Goal: Transaction & Acquisition: Purchase product/service

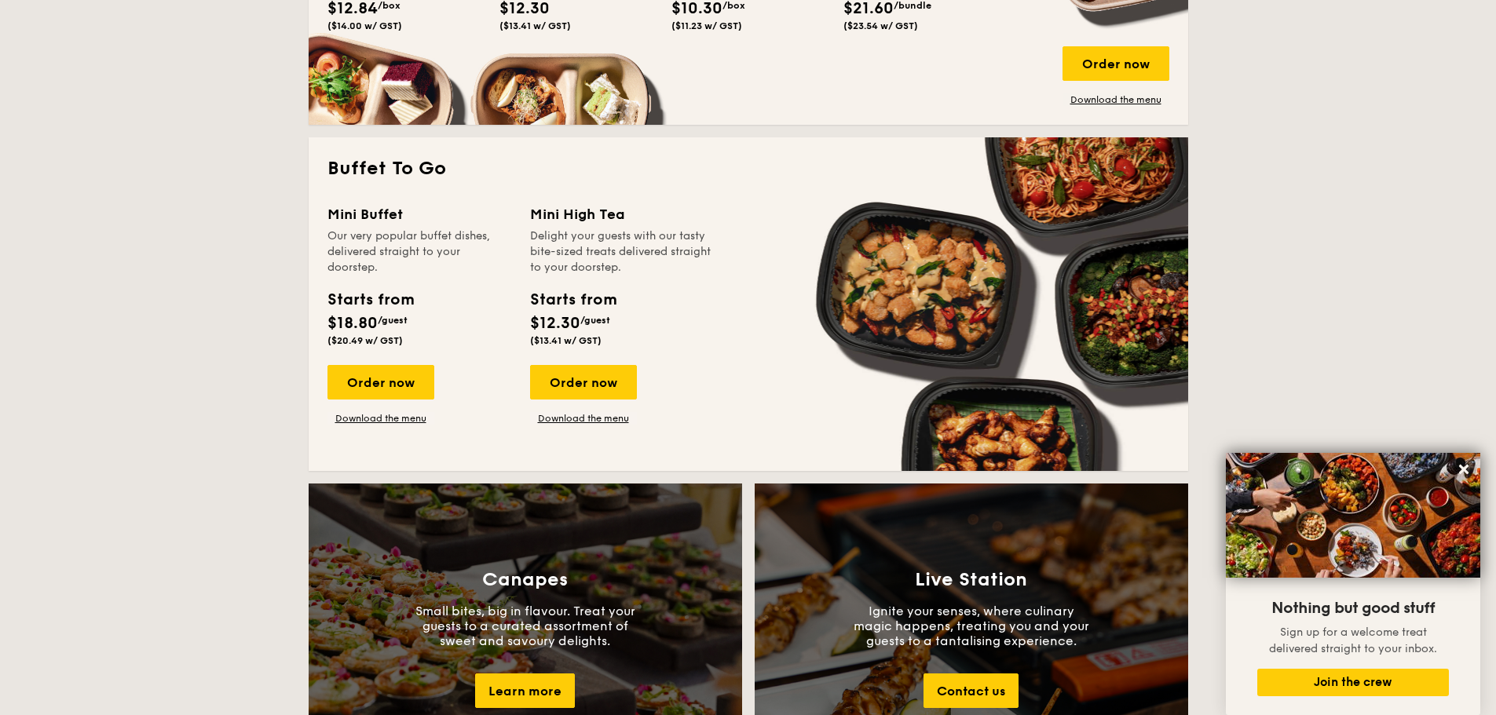
scroll to position [1099, 0]
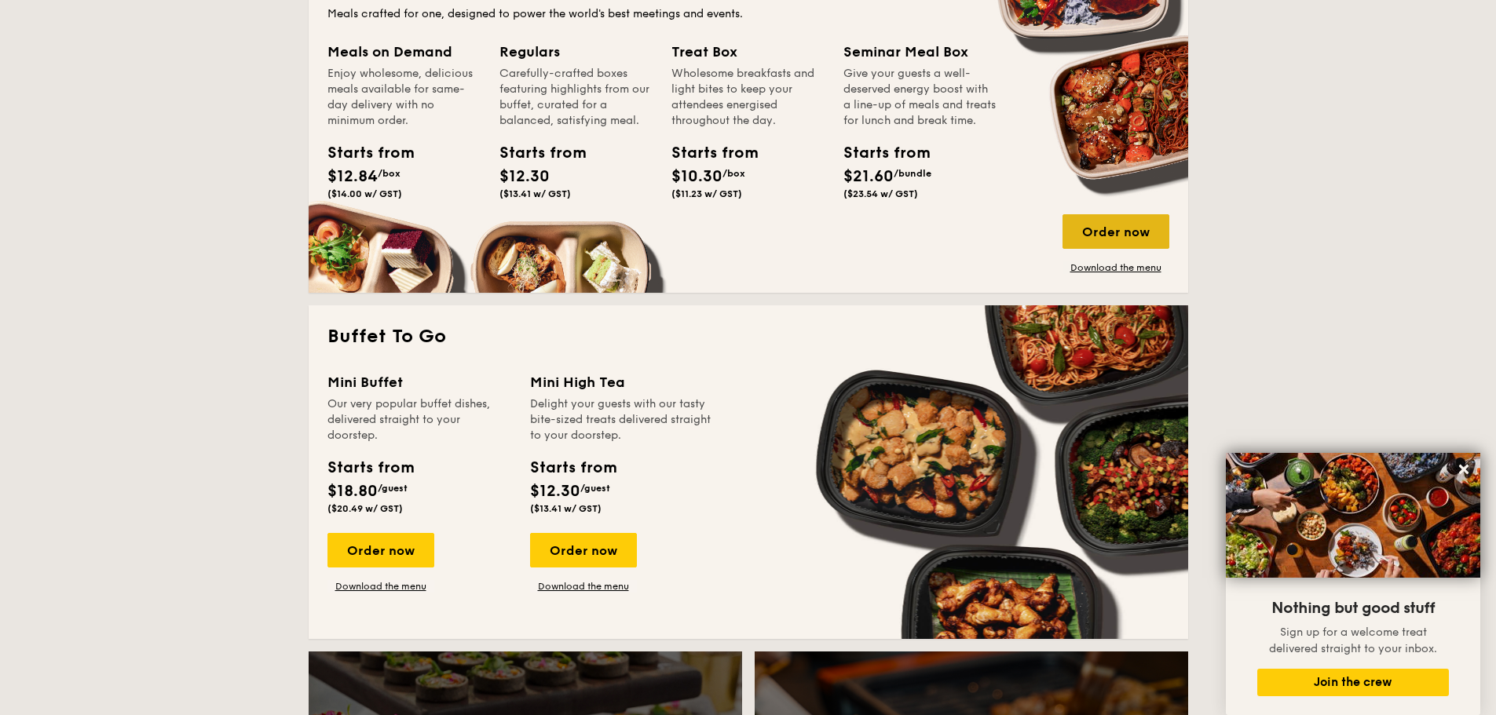
click at [1133, 226] on div "Order now" at bounding box center [1116, 231] width 107 height 35
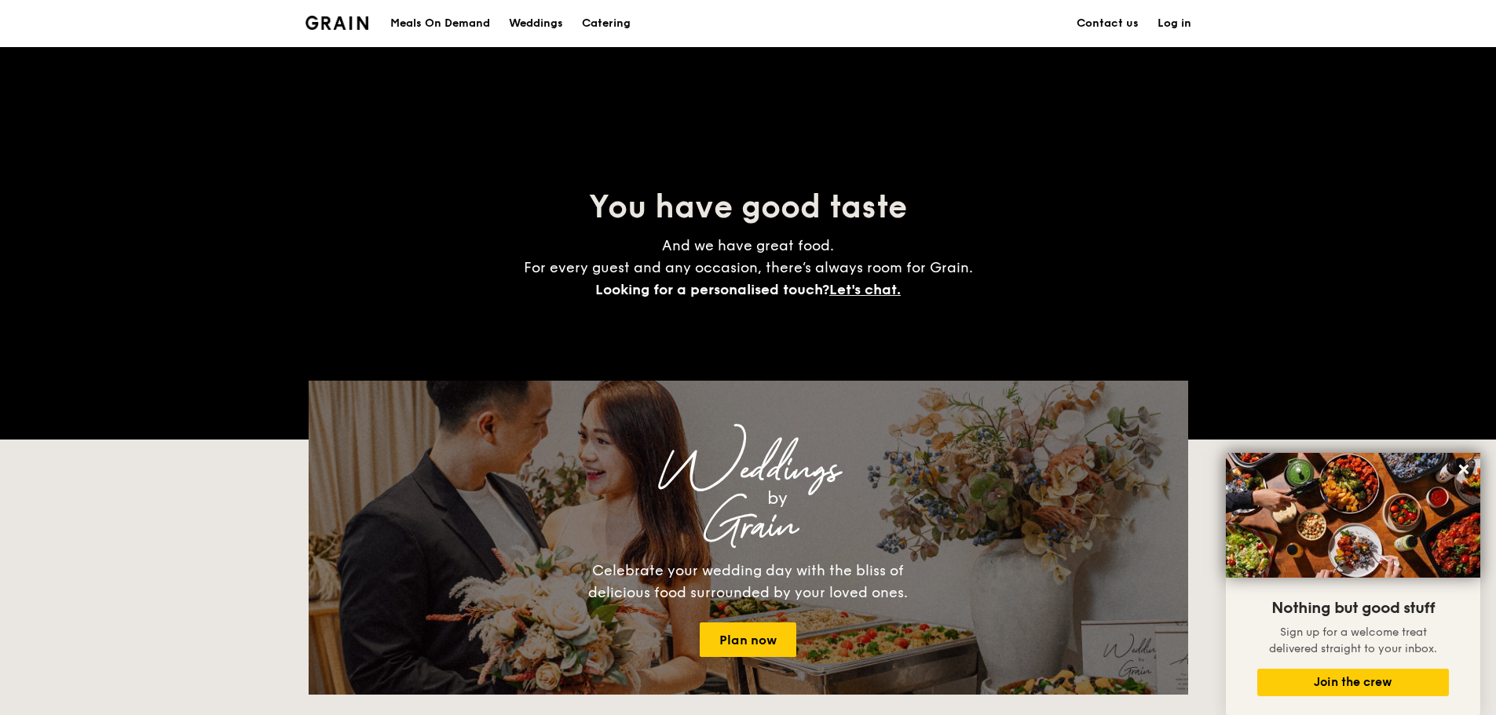
scroll to position [2816, 0]
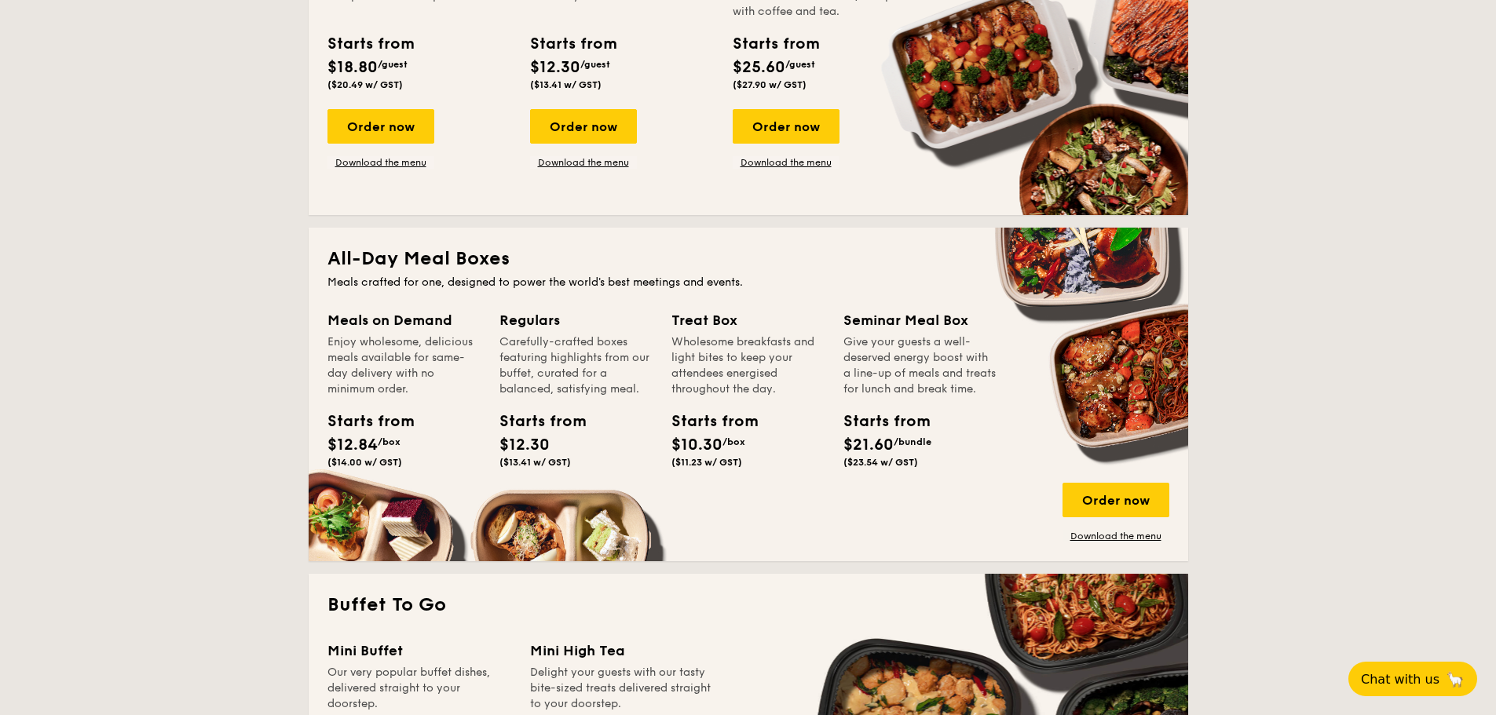
scroll to position [864, 0]
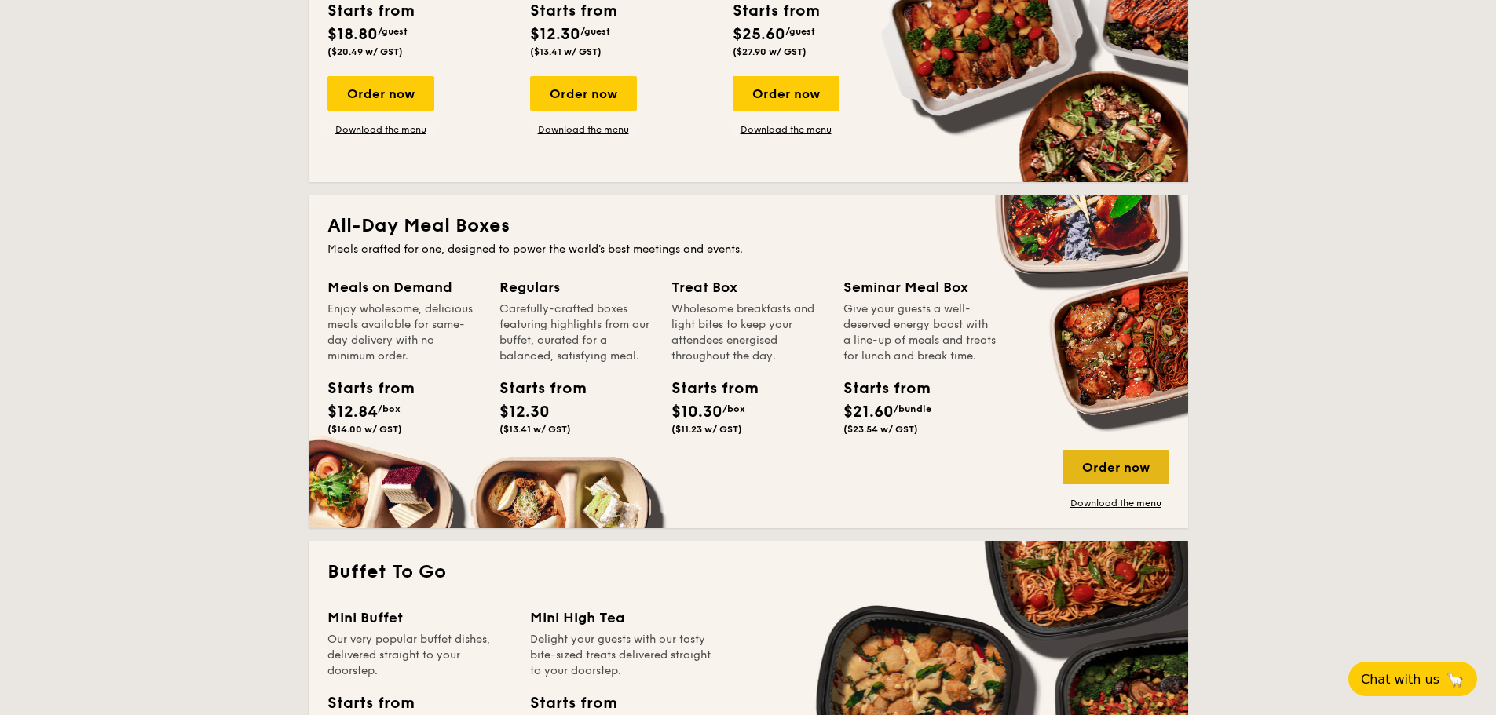
click at [1143, 470] on div "Order now" at bounding box center [1116, 467] width 107 height 35
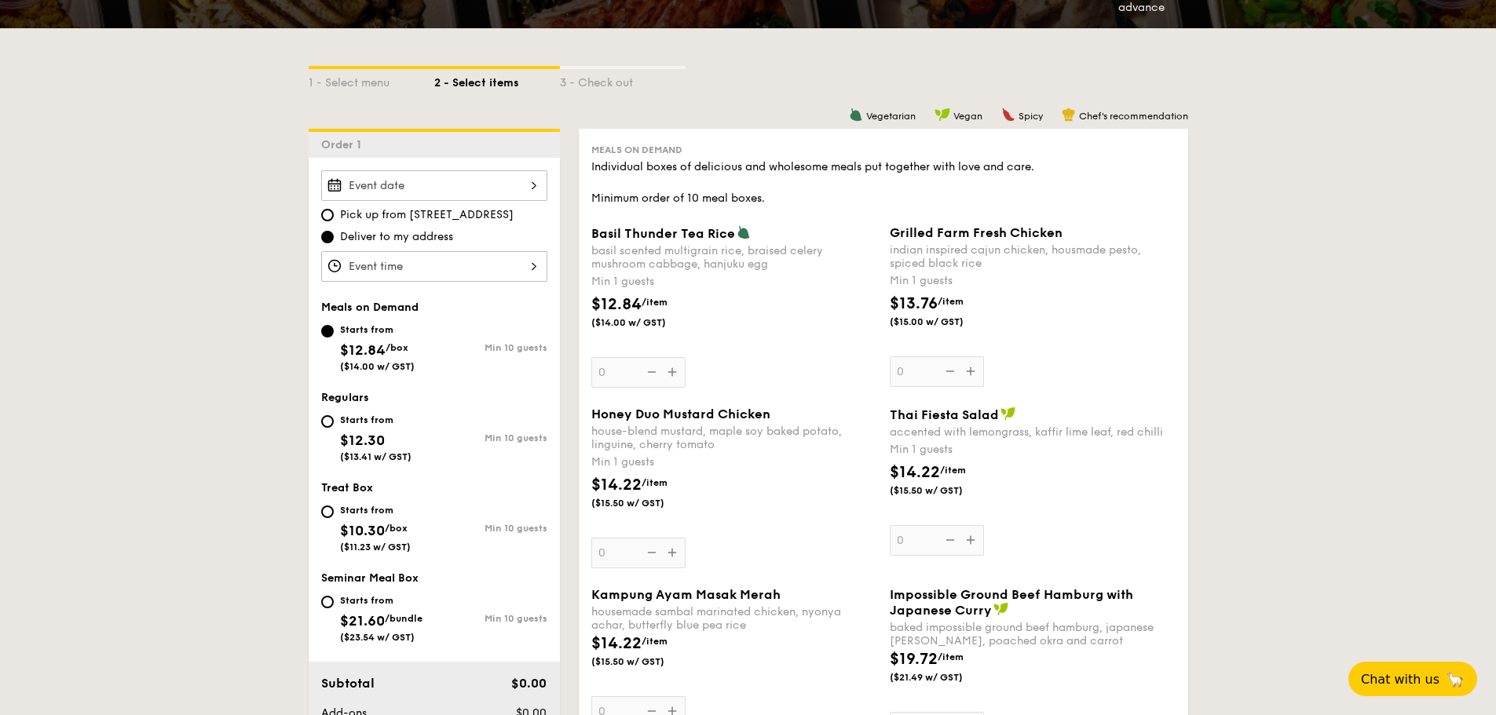
scroll to position [393, 0]
